Goal: Transaction & Acquisition: Obtain resource

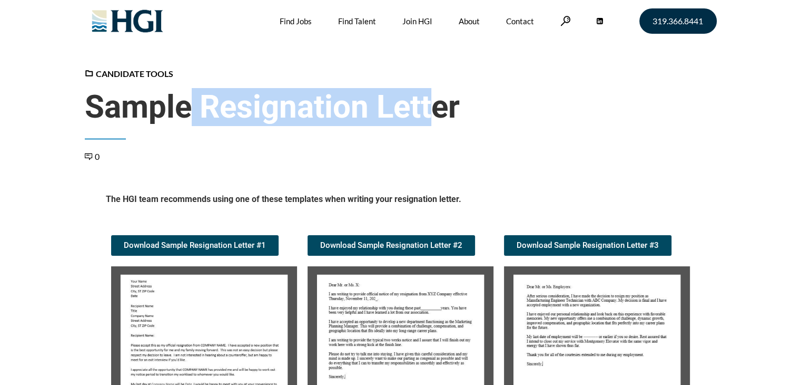
drag, startPoint x: 446, startPoint y: 116, endPoint x: 193, endPoint y: 123, distance: 252.4
click at [193, 123] on span "Sample Resignation Letter" at bounding box center [401, 107] width 632 height 38
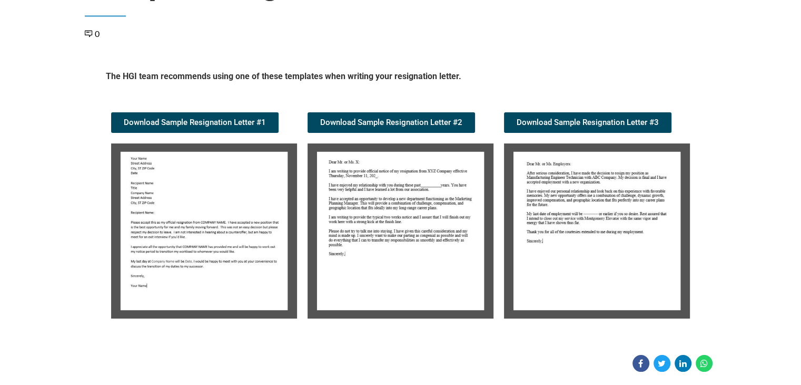
scroll to position [169, 0]
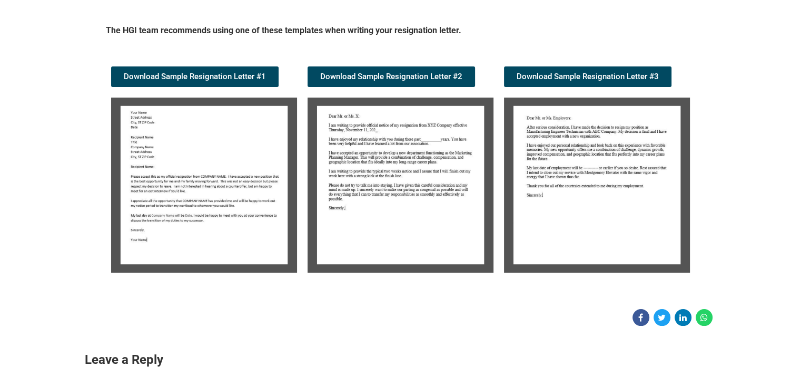
click at [227, 174] on img at bounding box center [204, 184] width 186 height 175
click at [219, 76] on span "Download Sample Resignation Letter #1" at bounding box center [195, 77] width 142 height 8
